Goal: Communication & Community: Share content

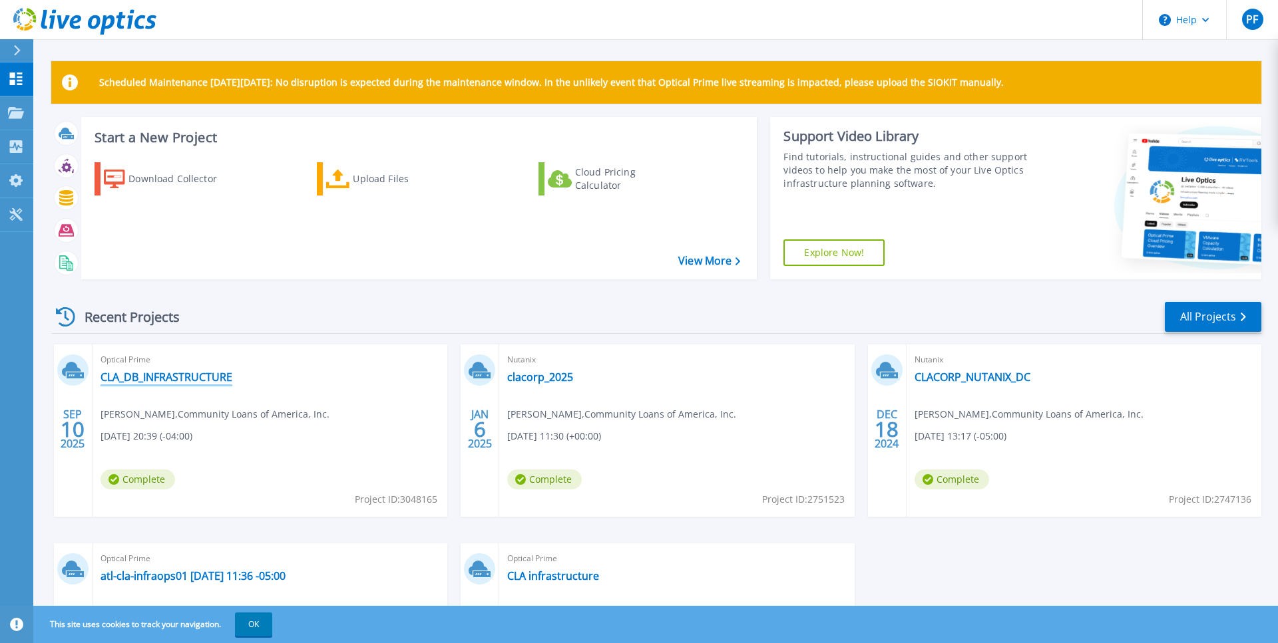
click at [200, 377] on link "CLA_DB_INFRASTRUCTURE" at bounding box center [166, 377] width 132 height 13
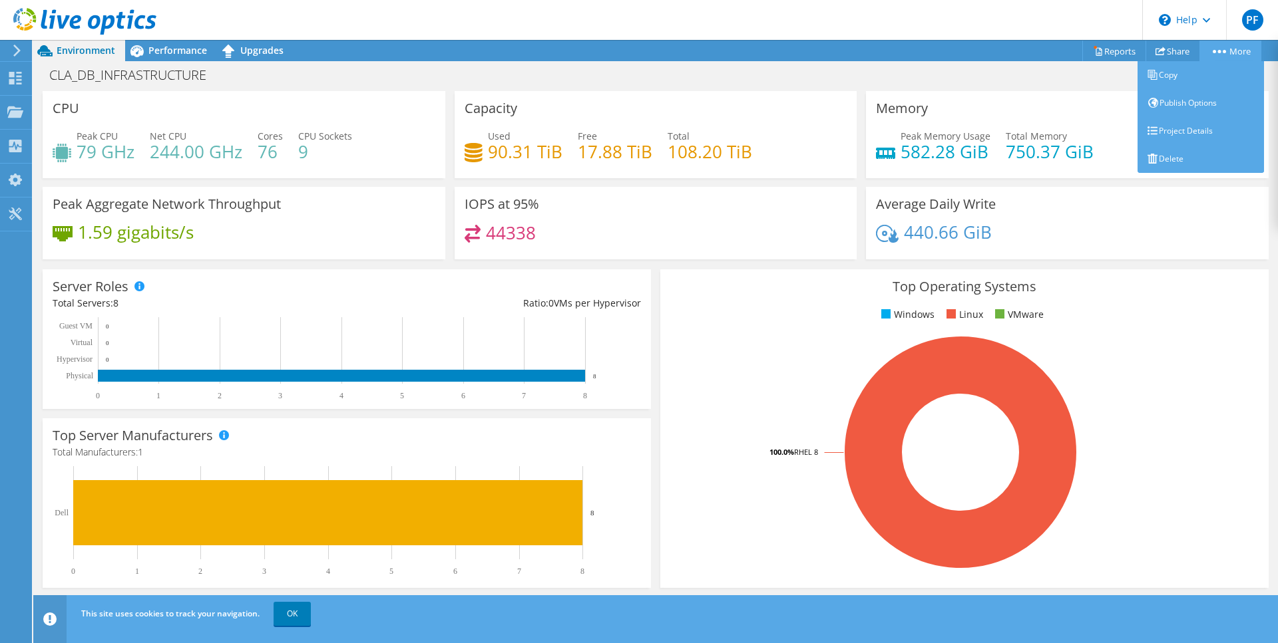
click at [0, 643] on nordpass-portal at bounding box center [0, 643] width 0 height 0
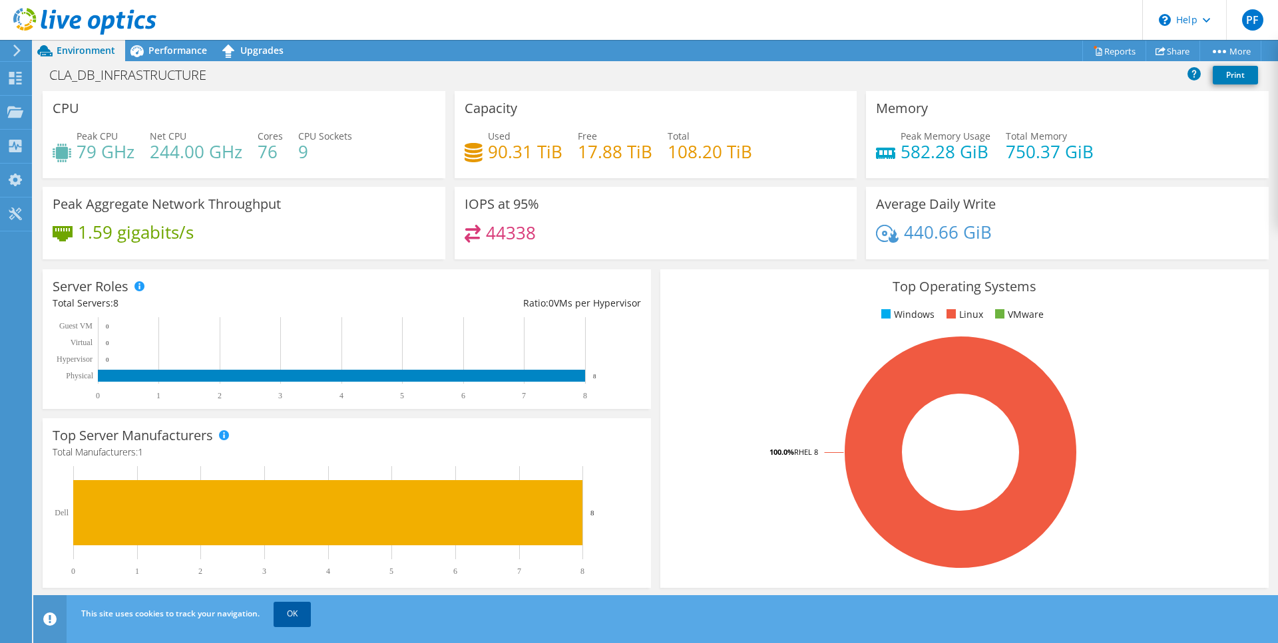
click at [287, 617] on link "OK" at bounding box center [291, 614] width 37 height 24
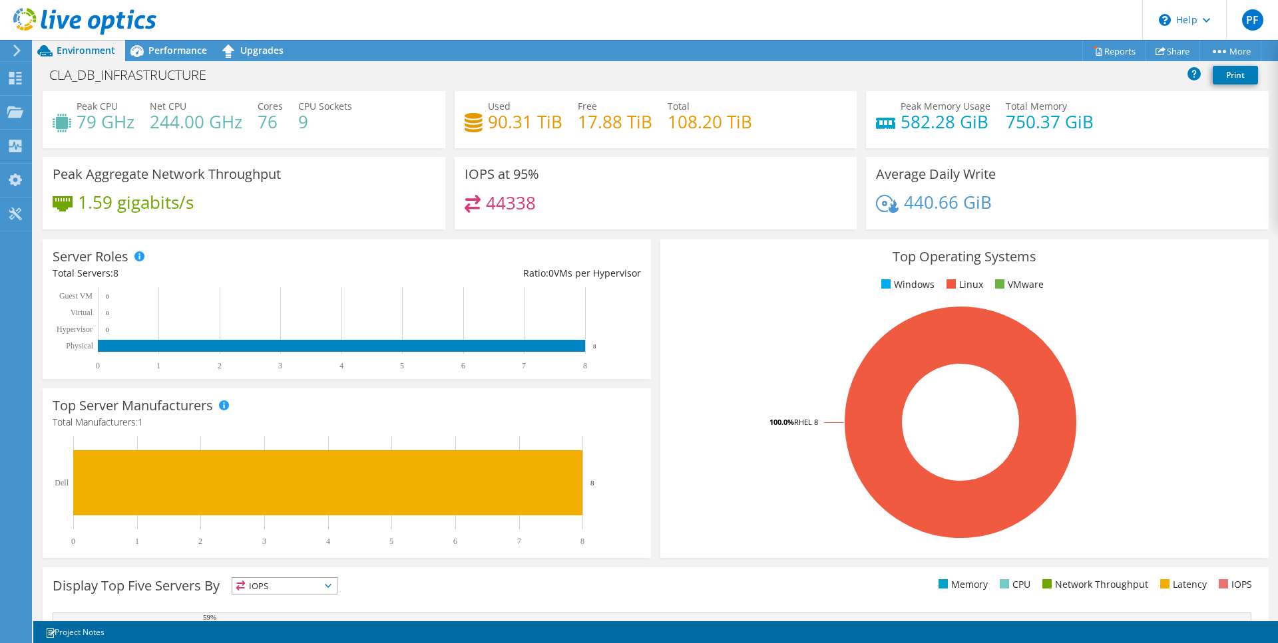
scroll to position [28, 0]
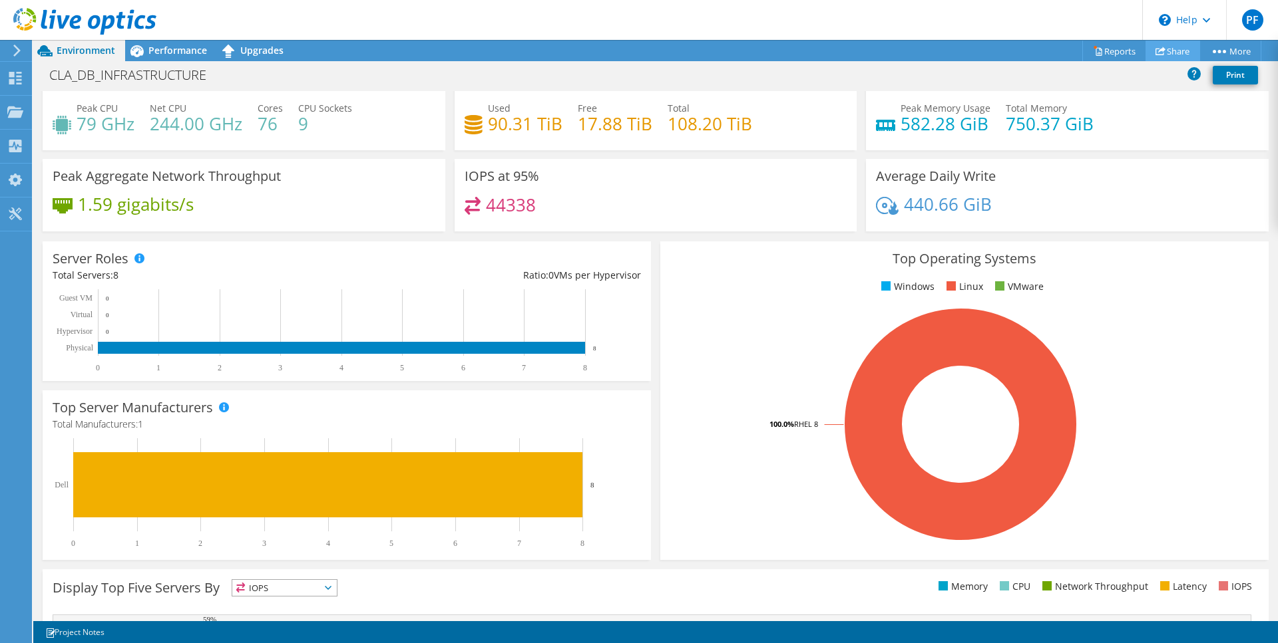
click at [1166, 56] on link "Share" at bounding box center [1172, 51] width 55 height 21
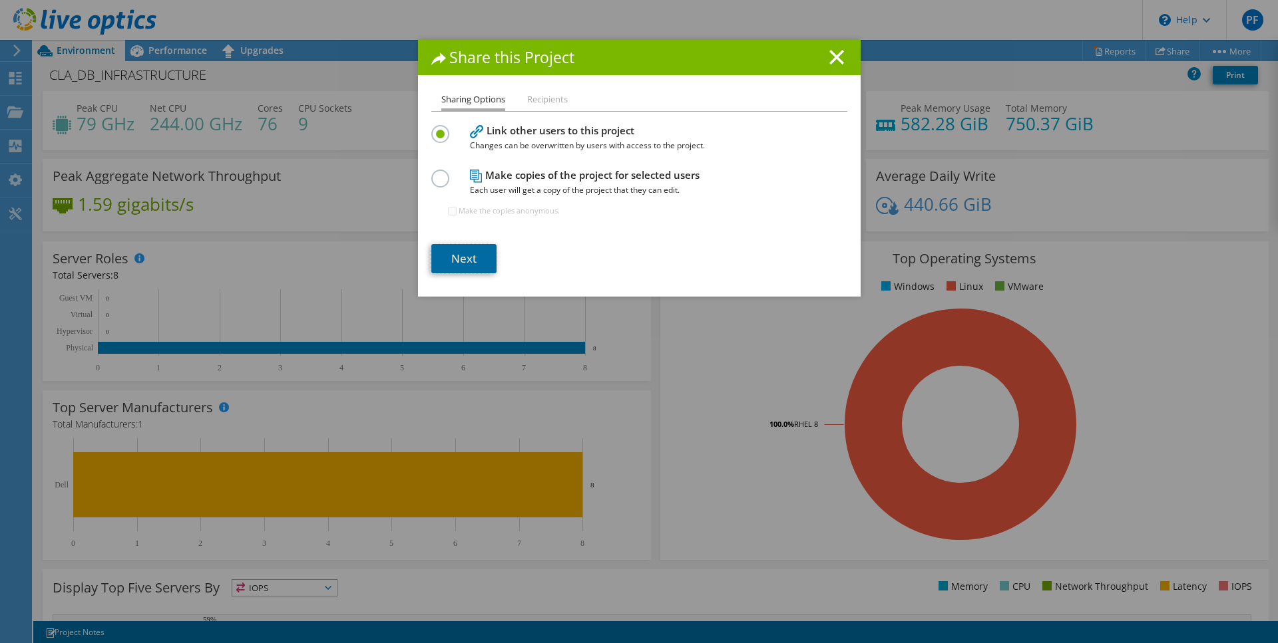
click at [464, 254] on link "Next" at bounding box center [463, 258] width 65 height 29
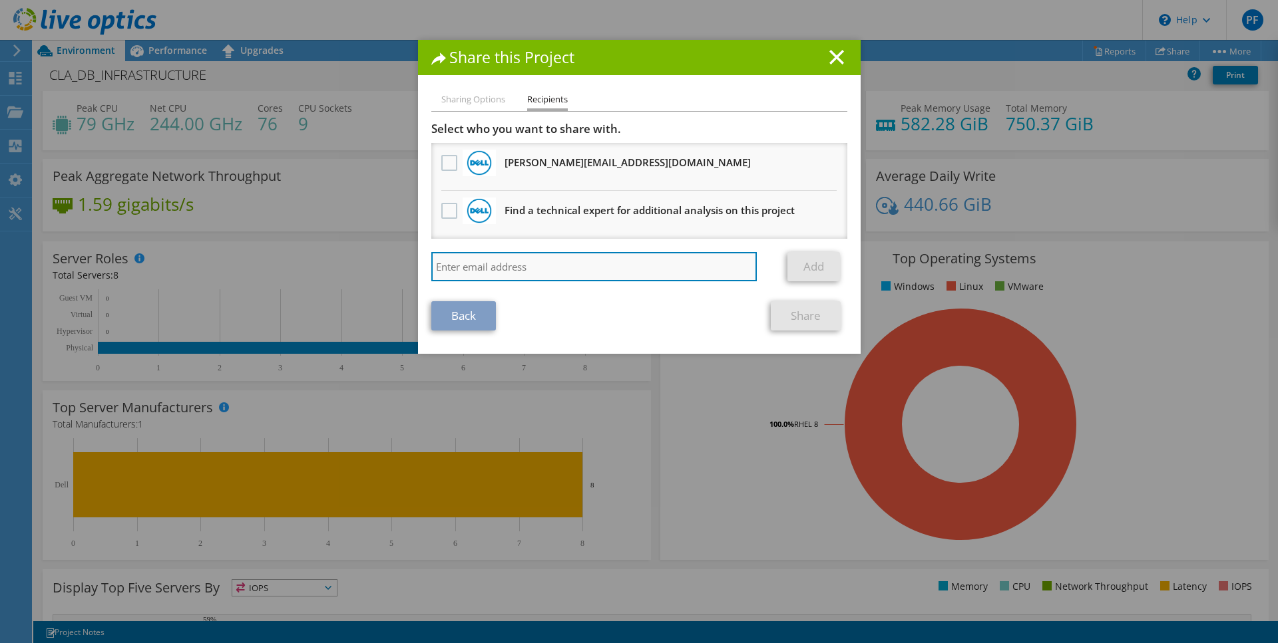
click at [494, 264] on input "search" at bounding box center [594, 266] width 326 height 29
type input "j"
type input "[EMAIL_ADDRESS][DOMAIN_NAME]"
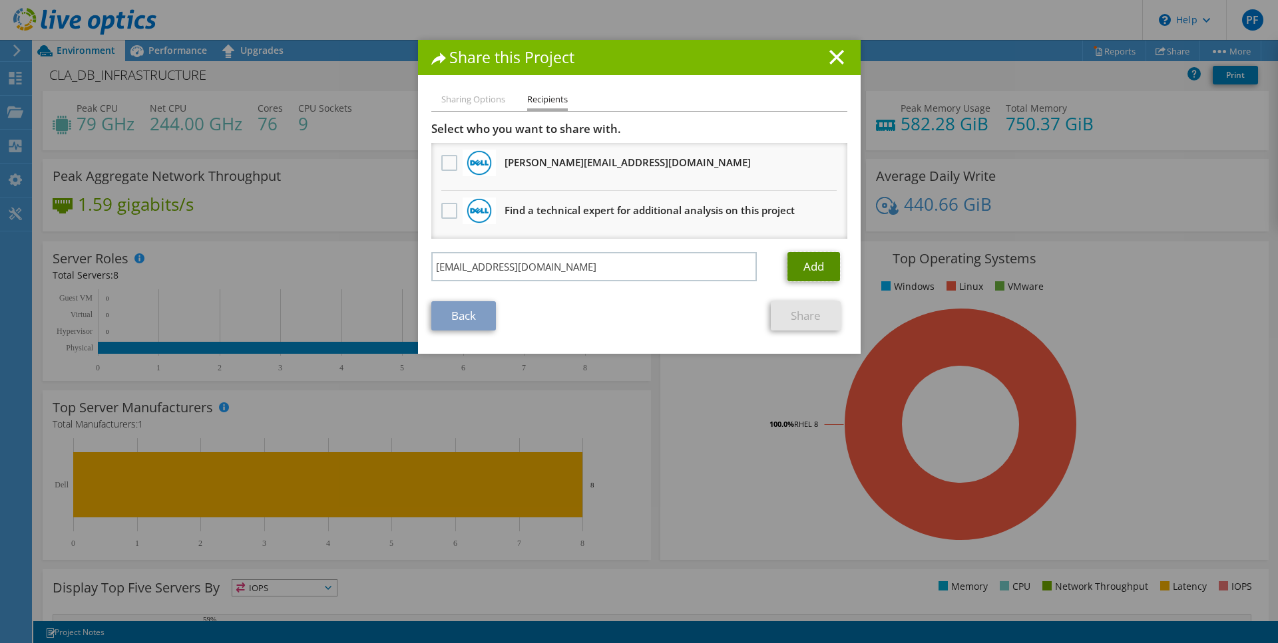
click at [810, 268] on link "Add" at bounding box center [813, 266] width 53 height 29
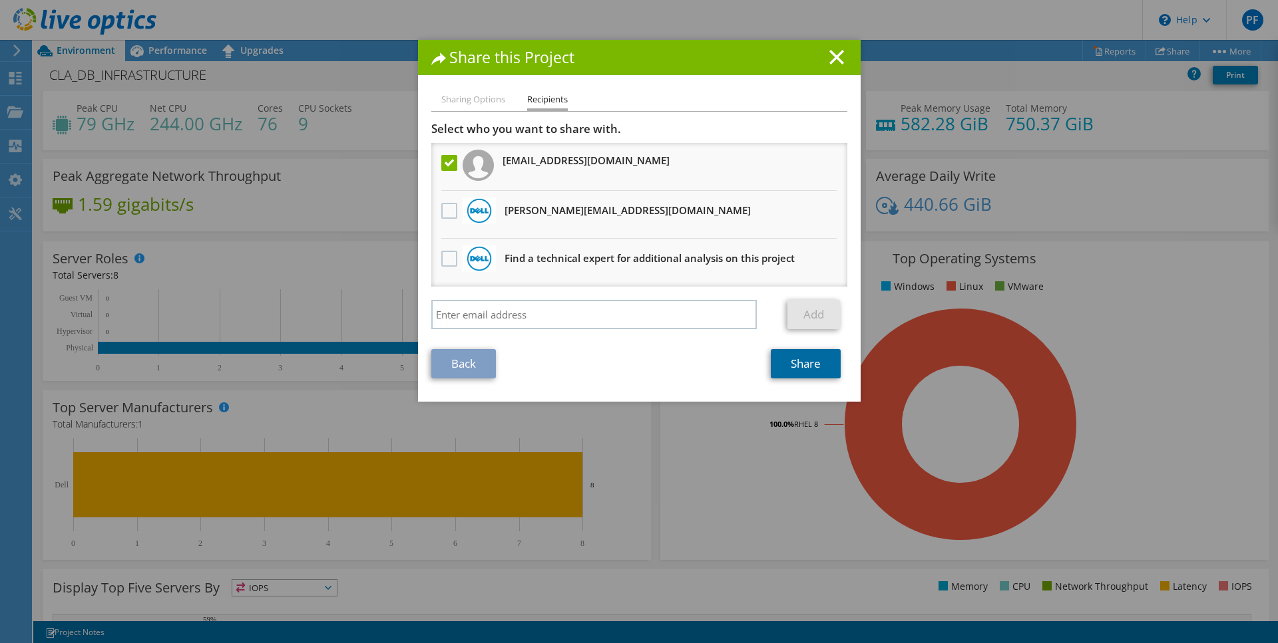
click at [811, 367] on link "Share" at bounding box center [805, 363] width 70 height 29
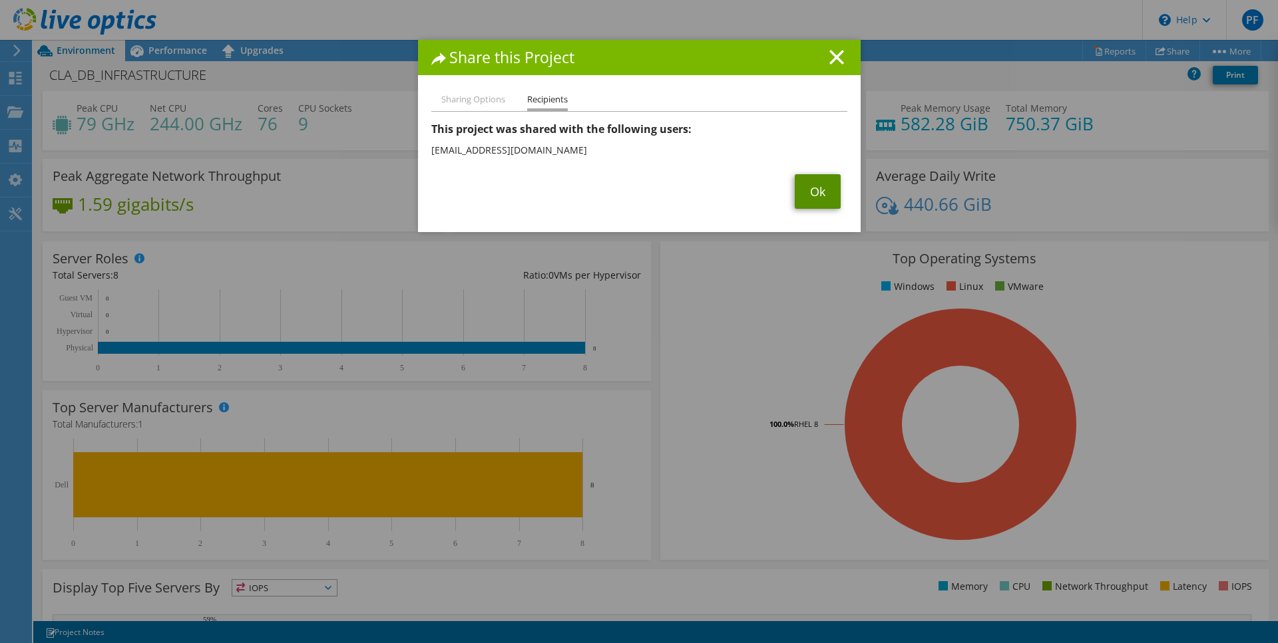
click at [819, 196] on link "Ok" at bounding box center [817, 191] width 46 height 35
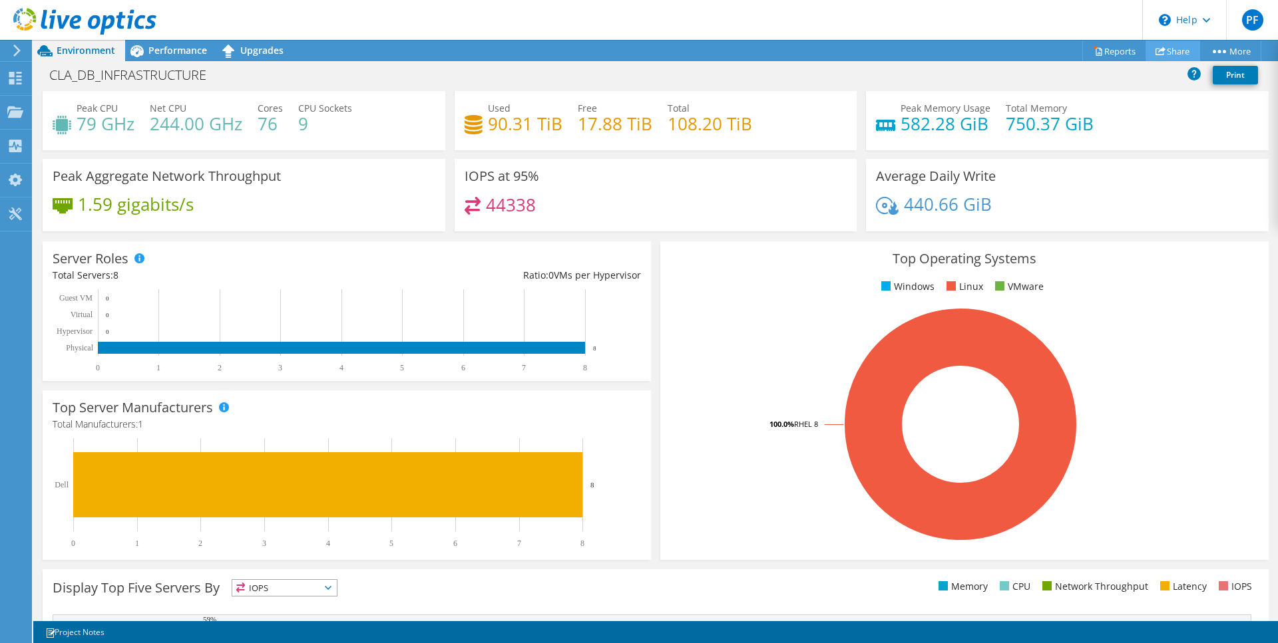
click at [1164, 51] on link "Share" at bounding box center [1172, 51] width 55 height 21
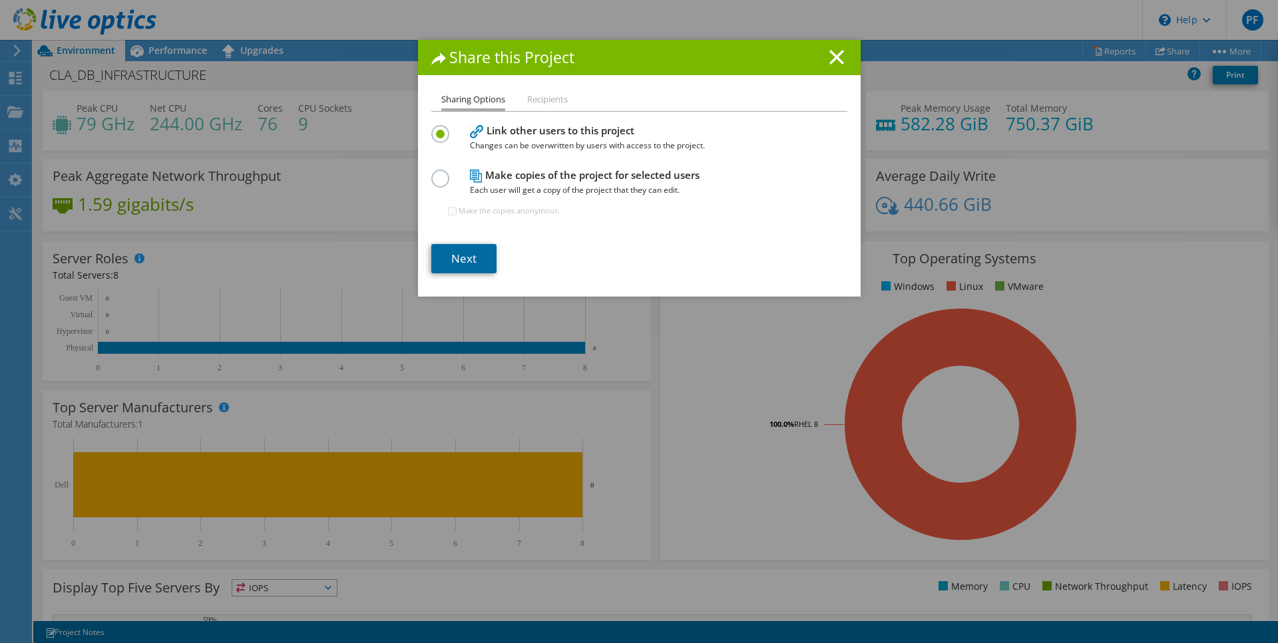
click at [462, 252] on link "Next" at bounding box center [463, 258] width 65 height 29
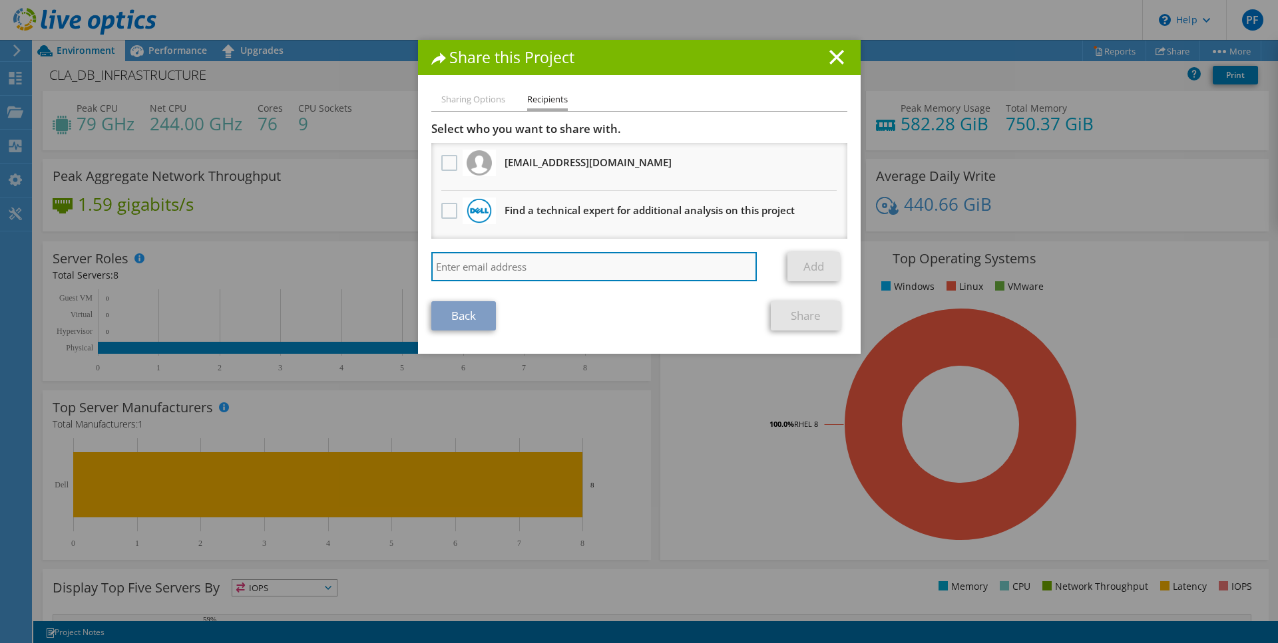
click at [469, 264] on input "search" at bounding box center [594, 266] width 326 height 29
paste input "[PERSON_NAME][EMAIL_ADDRESS][DOMAIN_NAME]"
type input "[PERSON_NAME][EMAIL_ADDRESS][DOMAIN_NAME]"
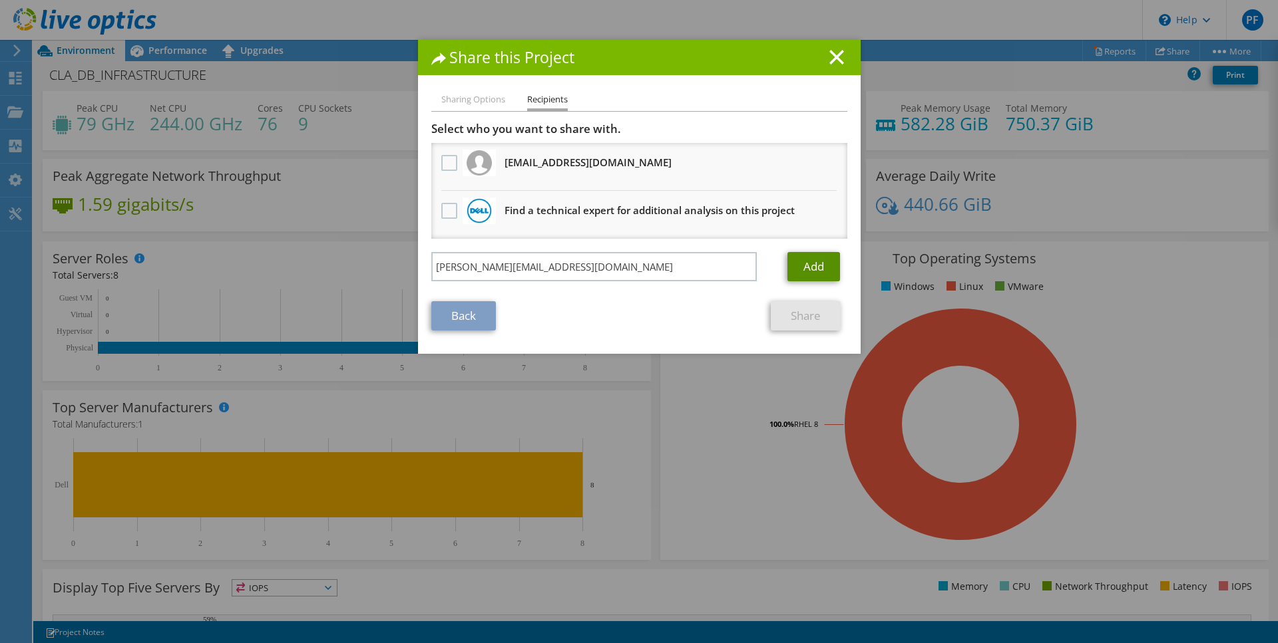
click at [824, 262] on link "Add" at bounding box center [813, 266] width 53 height 29
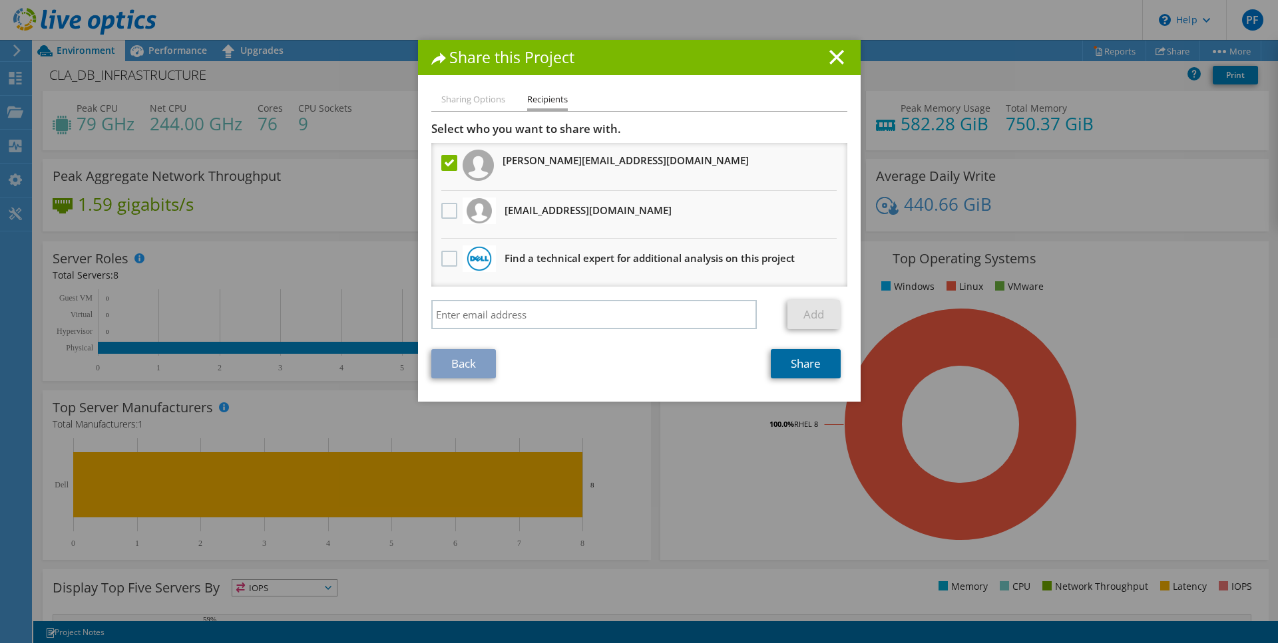
click at [799, 361] on link "Share" at bounding box center [805, 363] width 70 height 29
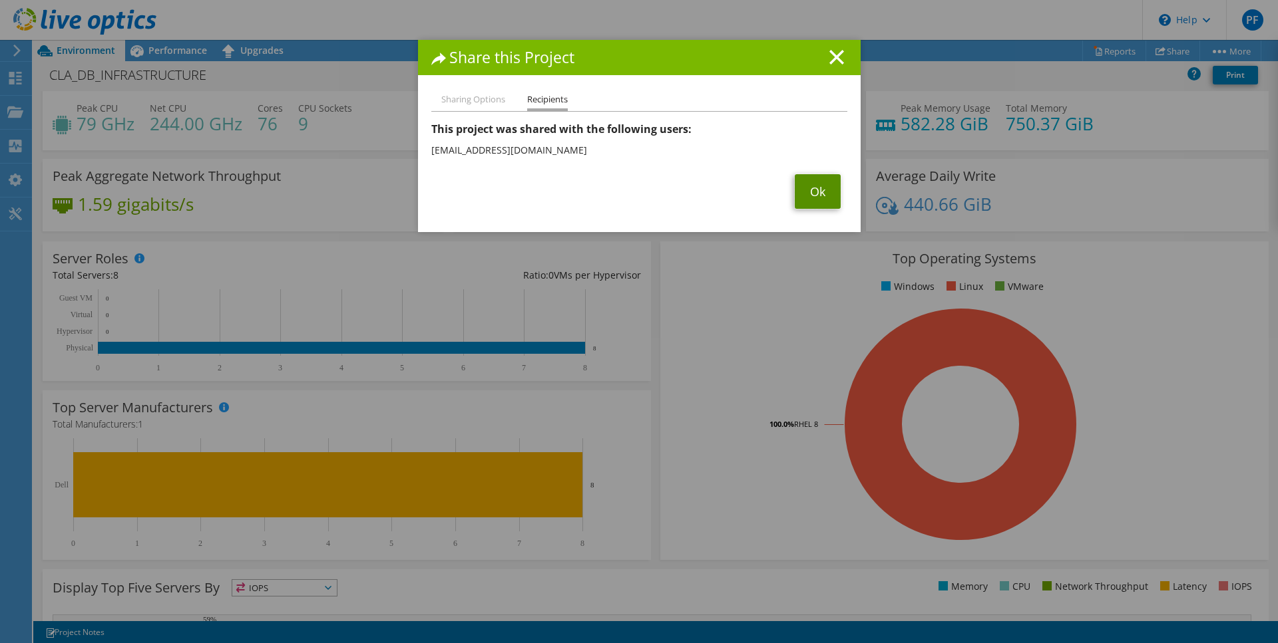
click at [810, 188] on link "Ok" at bounding box center [817, 191] width 46 height 35
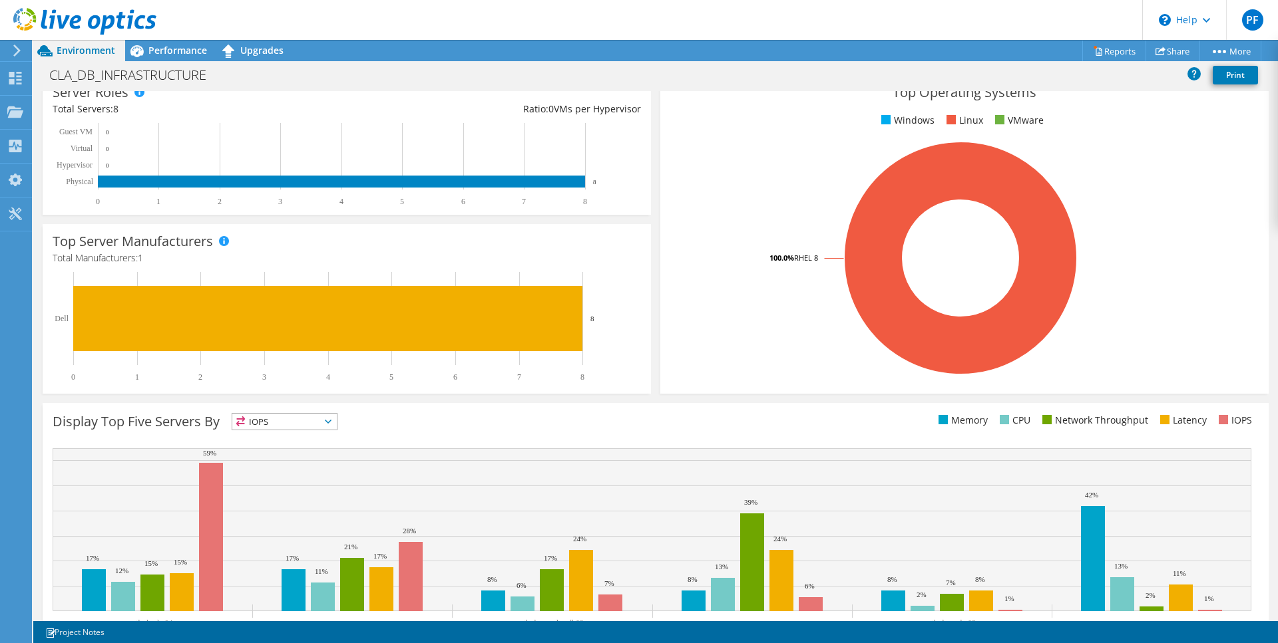
scroll to position [244, 0]
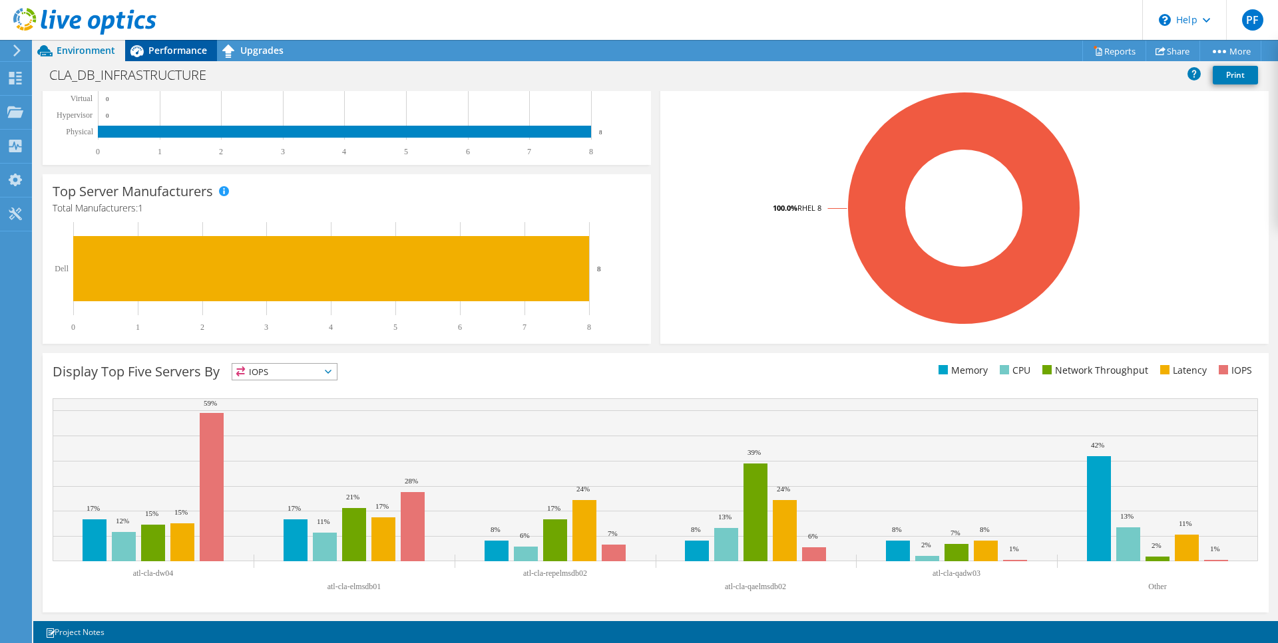
click at [166, 51] on span "Performance" at bounding box center [177, 50] width 59 height 13
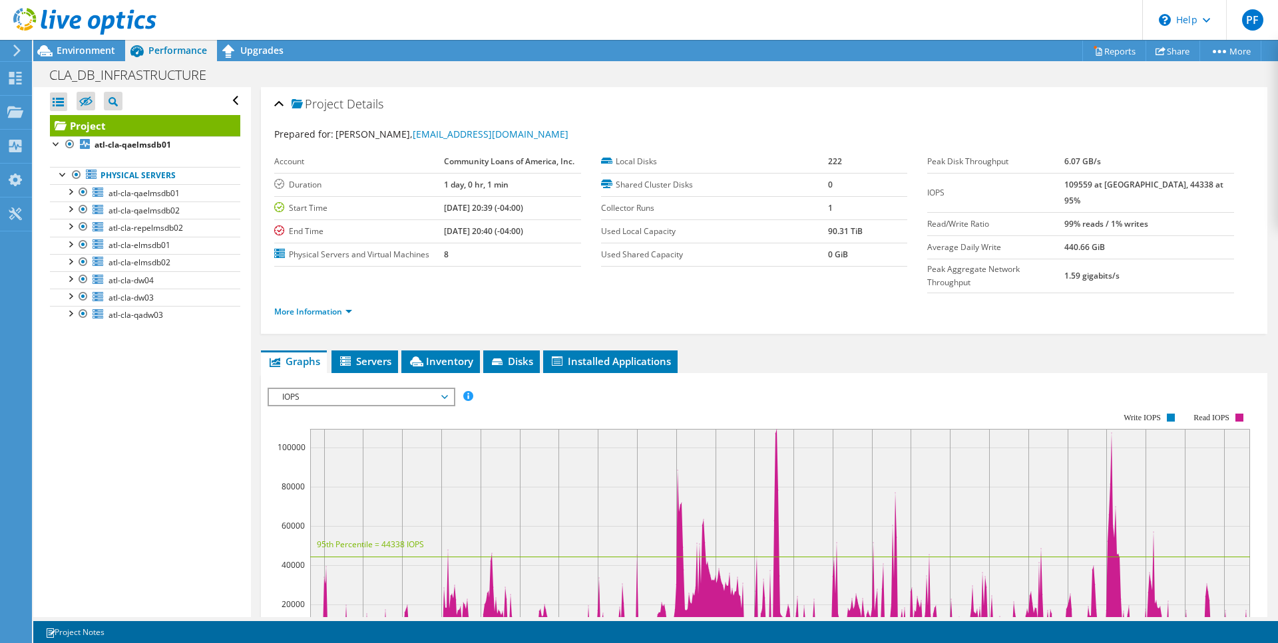
scroll to position [0, 0]
click at [56, 144] on div at bounding box center [56, 142] width 13 height 13
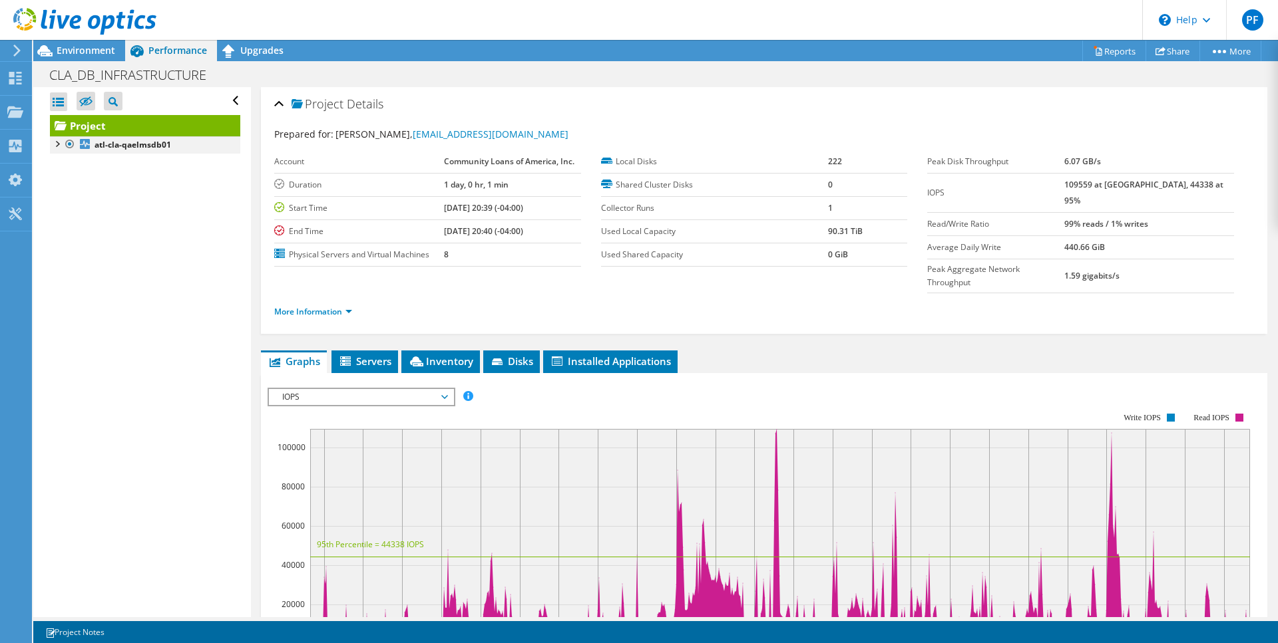
click at [56, 144] on div at bounding box center [56, 142] width 13 height 13
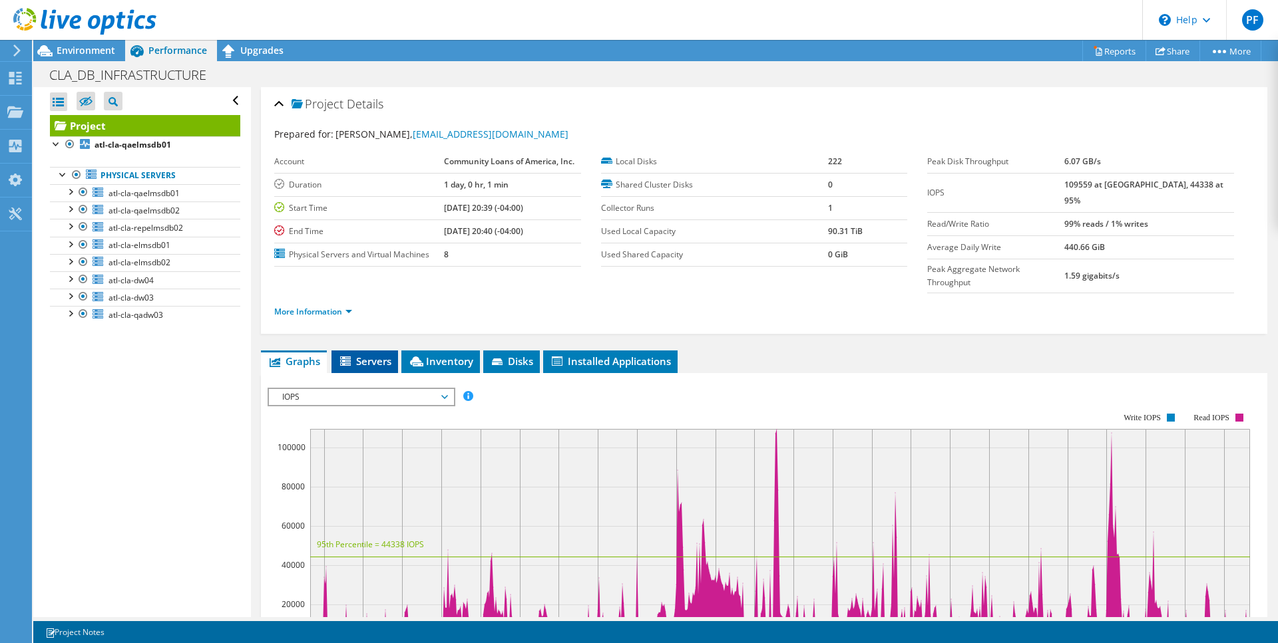
click at [353, 357] on icon at bounding box center [346, 362] width 13 height 11
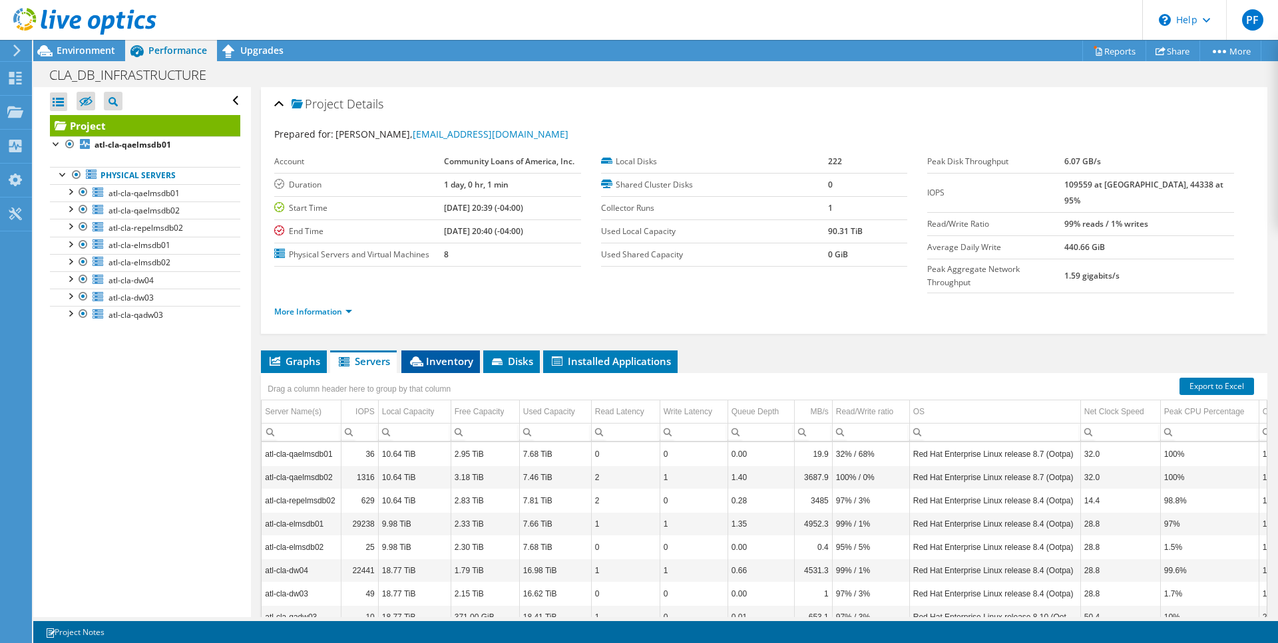
click at [439, 355] on span "Inventory" at bounding box center [440, 361] width 65 height 13
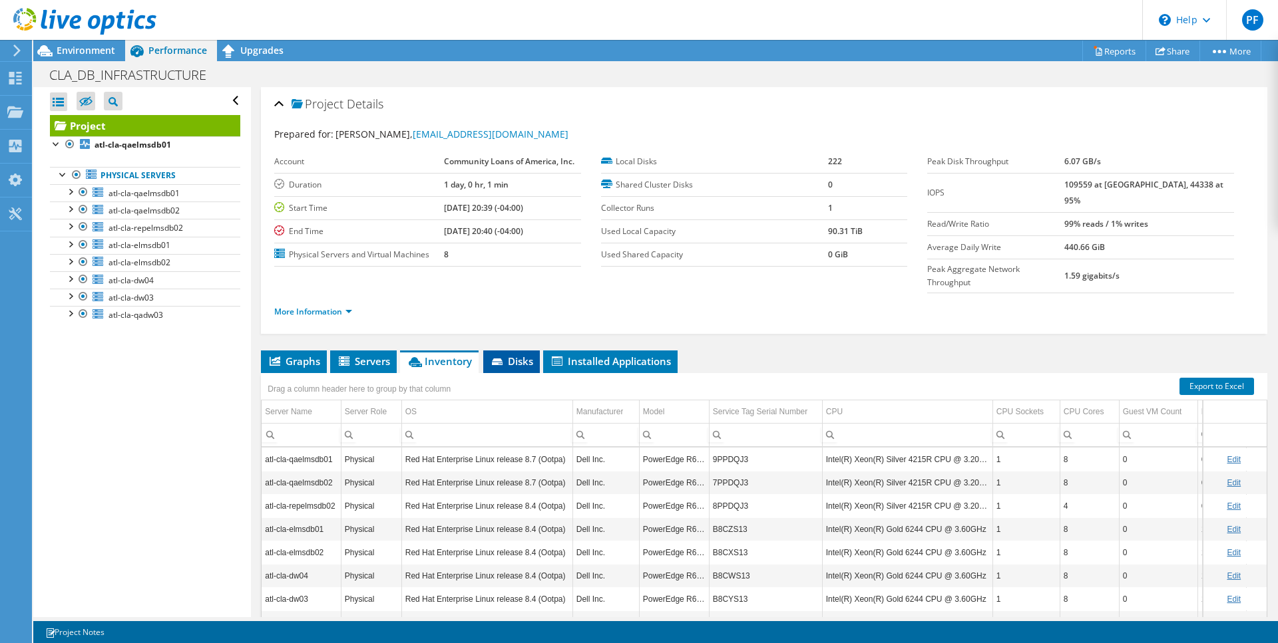
click at [528, 355] on span "Disks" at bounding box center [511, 361] width 43 height 13
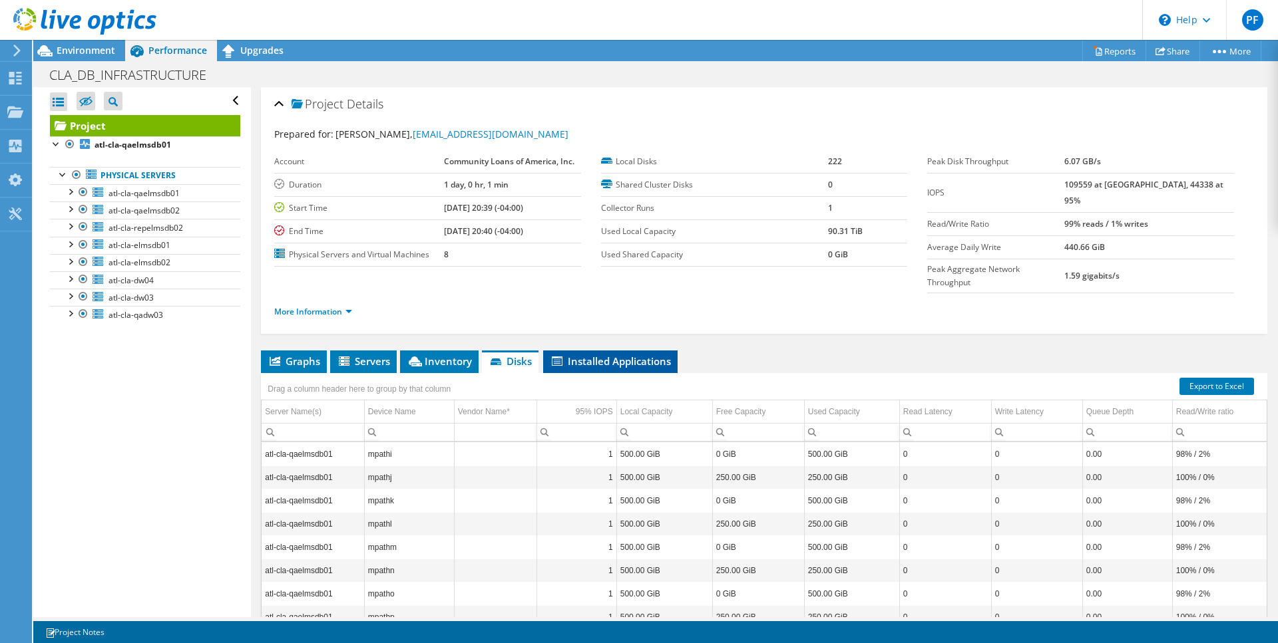
click at [593, 355] on span "Installed Applications" at bounding box center [610, 361] width 121 height 13
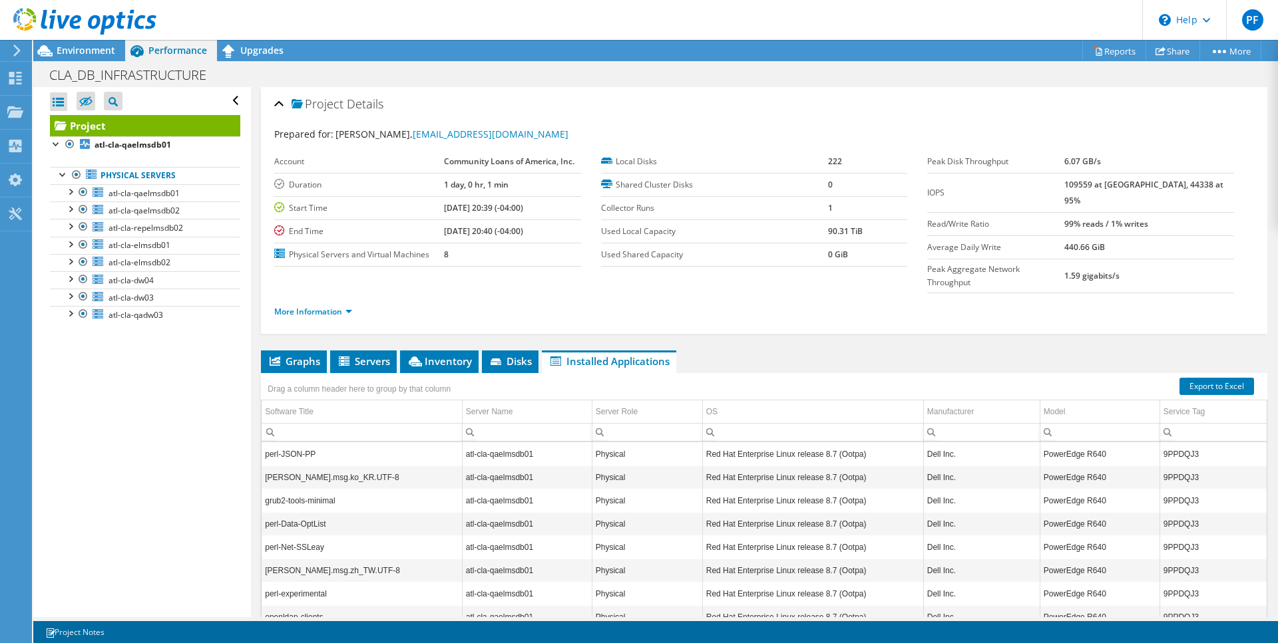
scroll to position [1, 0]
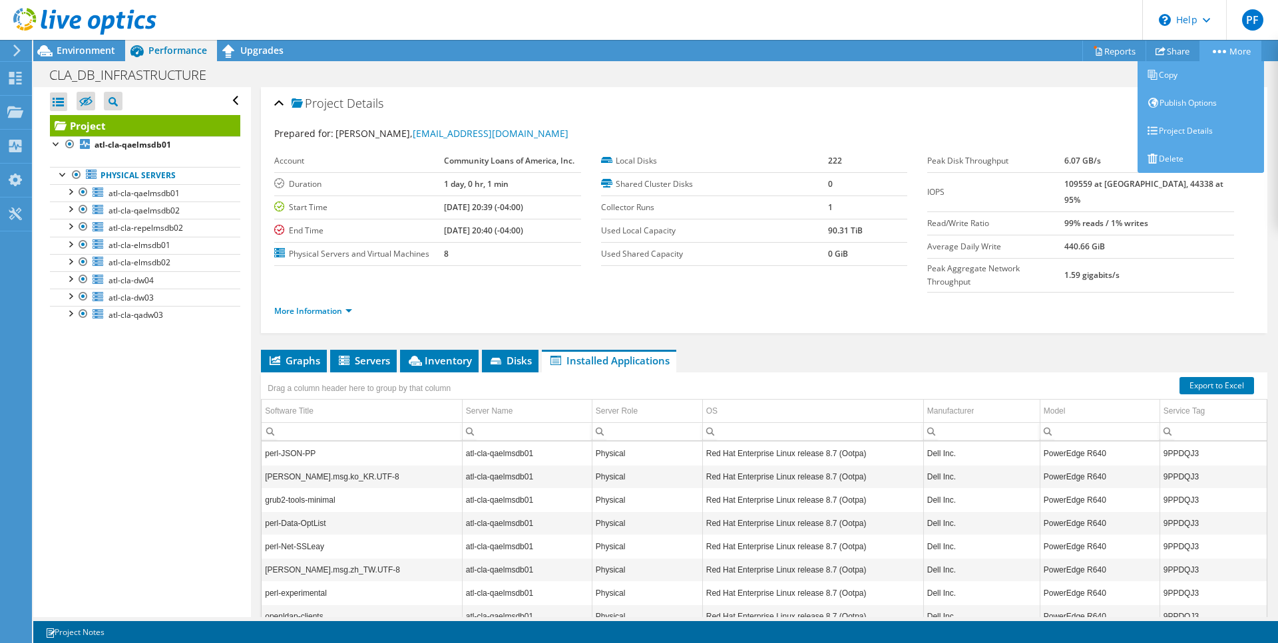
click at [1239, 47] on link "More" at bounding box center [1230, 51] width 62 height 21
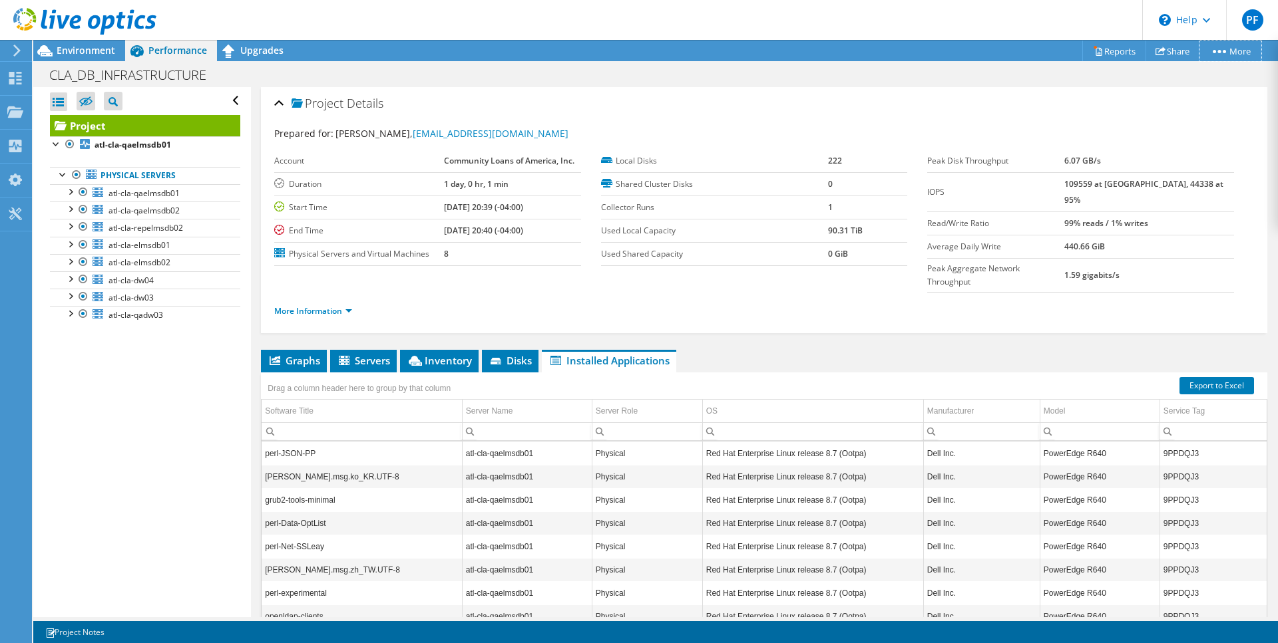
scroll to position [0, 0]
click at [992, 103] on div "Project Details" at bounding box center [763, 104] width 979 height 29
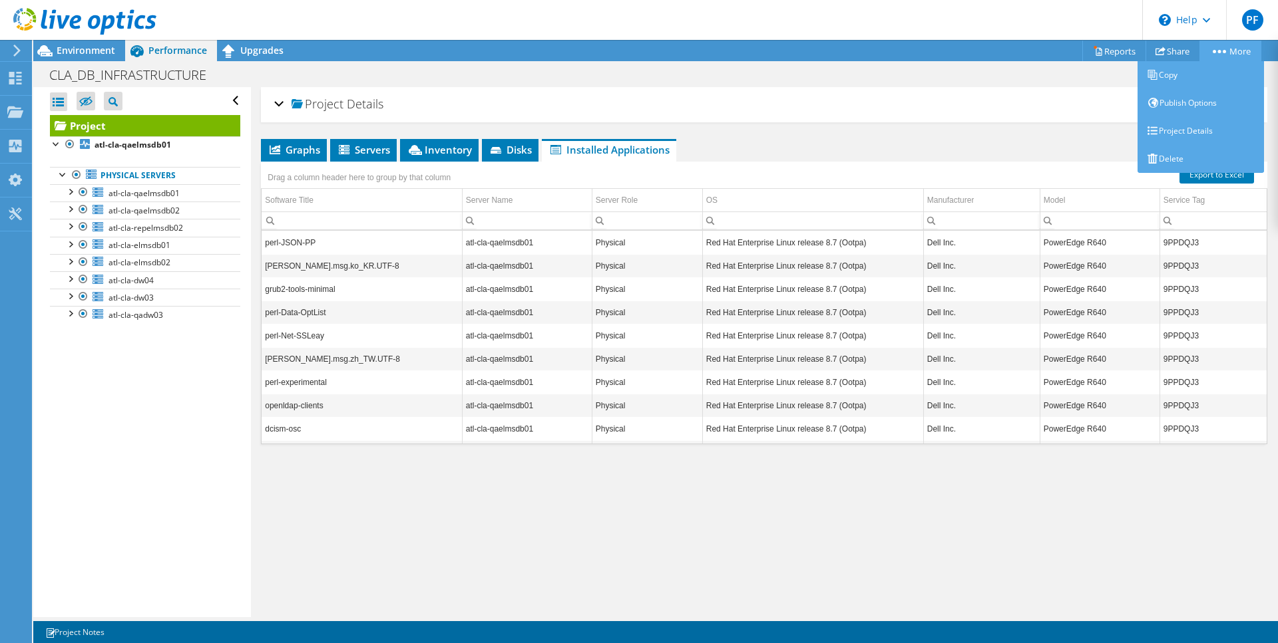
click at [1239, 56] on link "More" at bounding box center [1230, 51] width 62 height 21
click at [1164, 140] on link "Project Details" at bounding box center [1200, 131] width 126 height 28
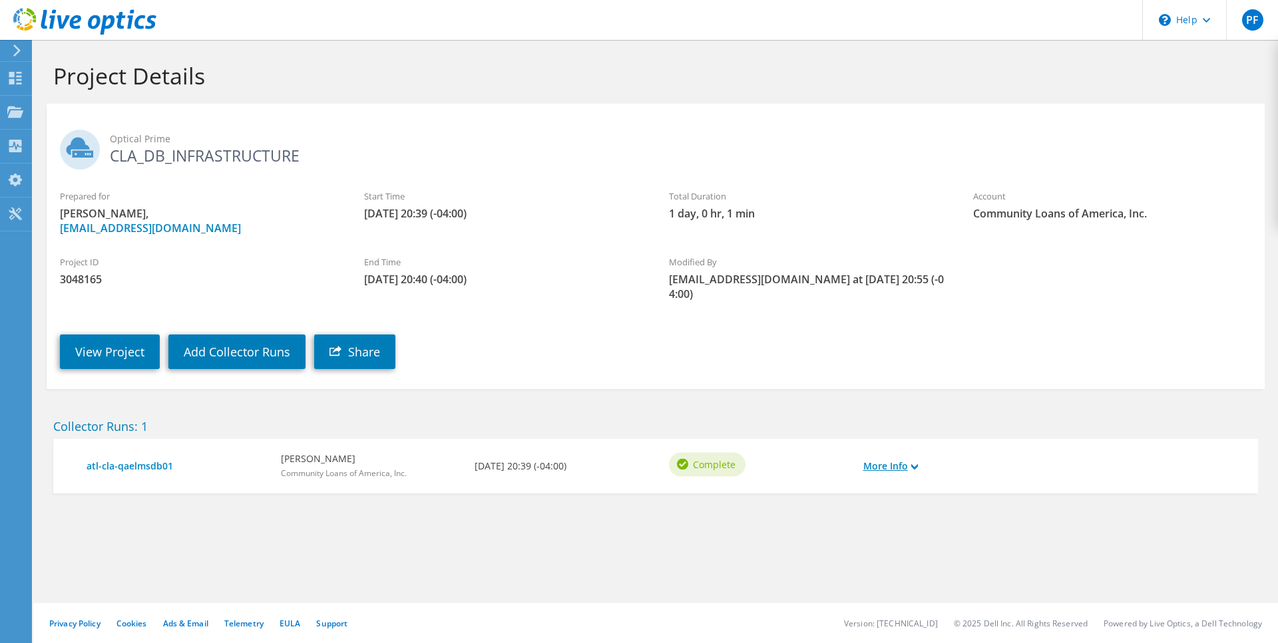
click at [913, 464] on use at bounding box center [914, 467] width 7 height 6
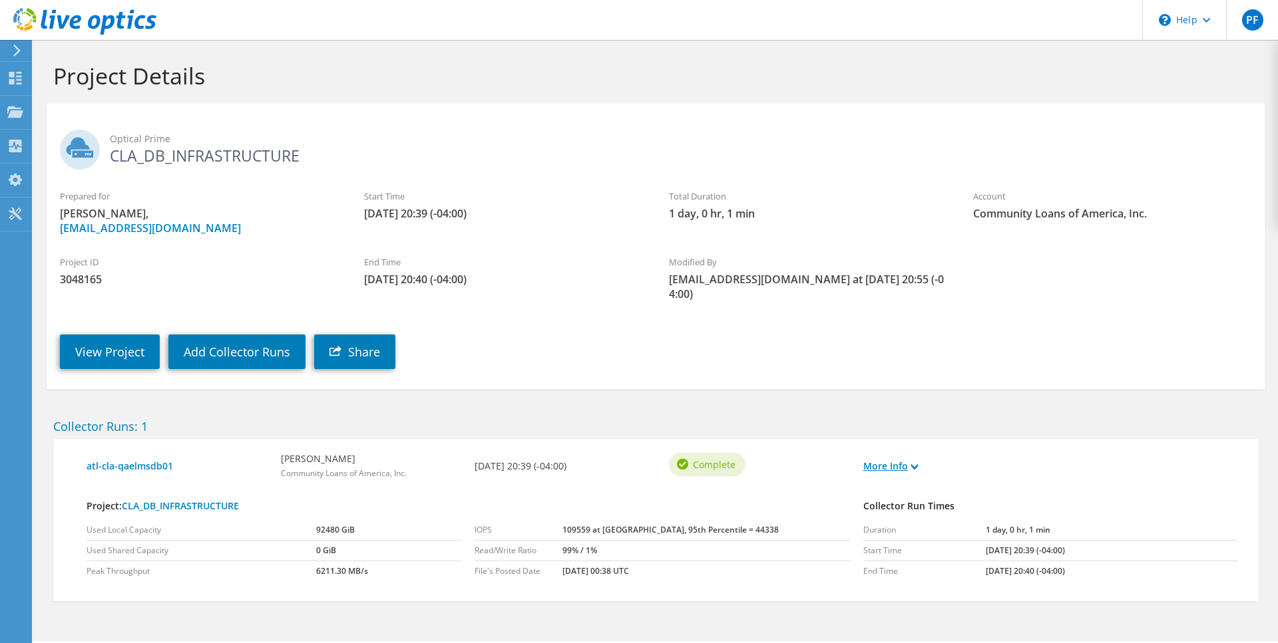
click at [913, 464] on use at bounding box center [914, 467] width 7 height 6
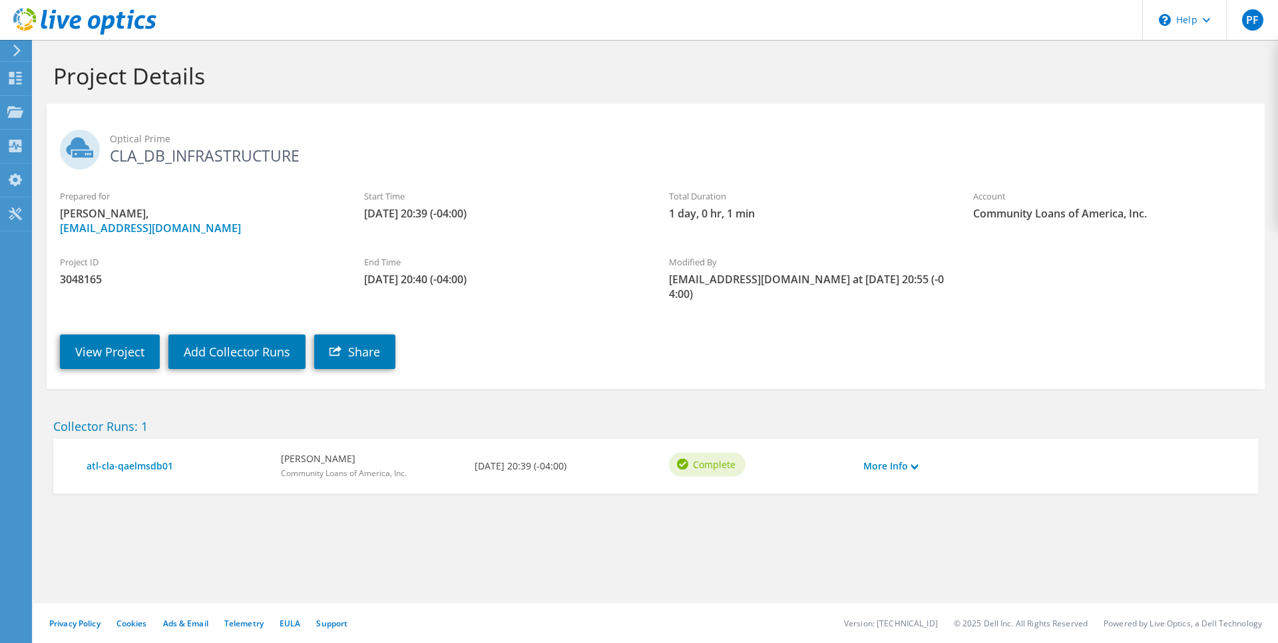
click at [19, 55] on icon at bounding box center [17, 51] width 10 height 12
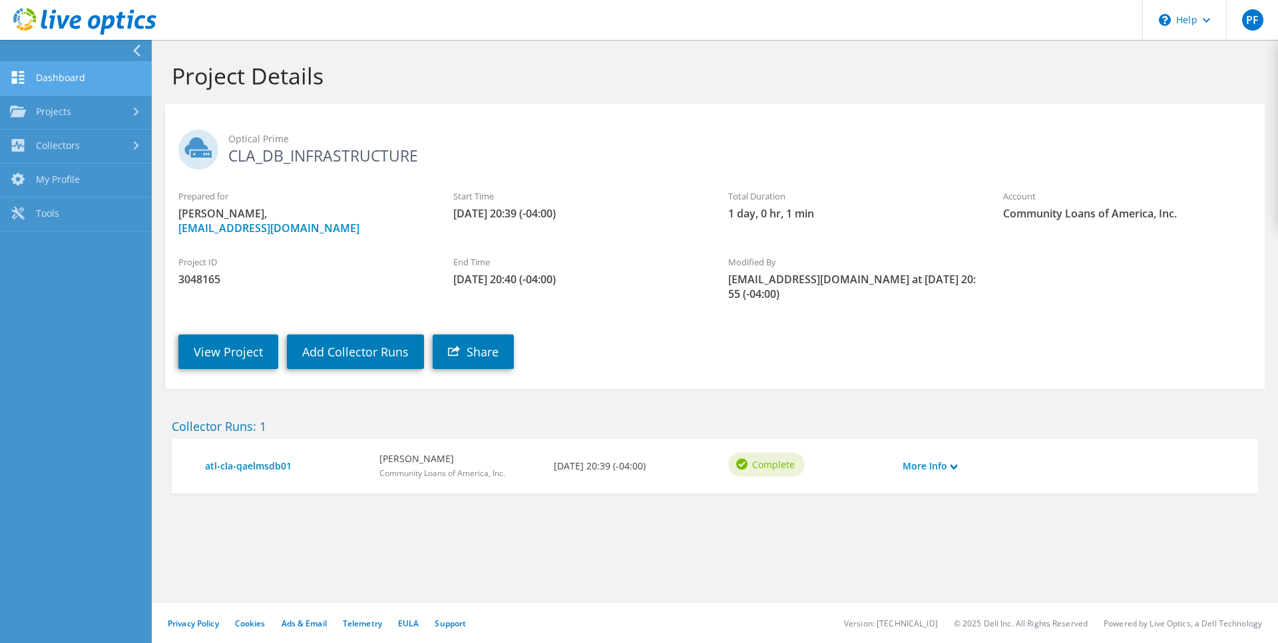
click at [36, 89] on link "Dashboard" at bounding box center [76, 79] width 152 height 34
